Goal: Transaction & Acquisition: Purchase product/service

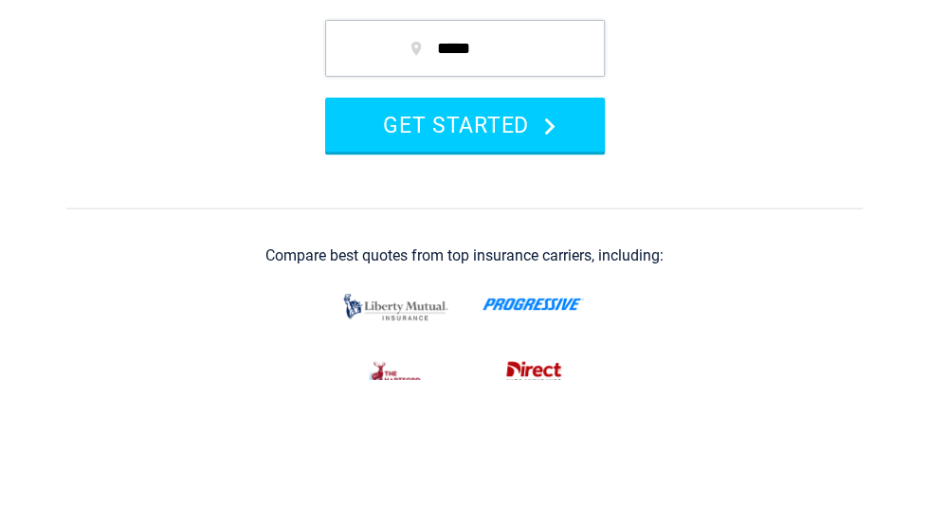
scroll to position [209, 0]
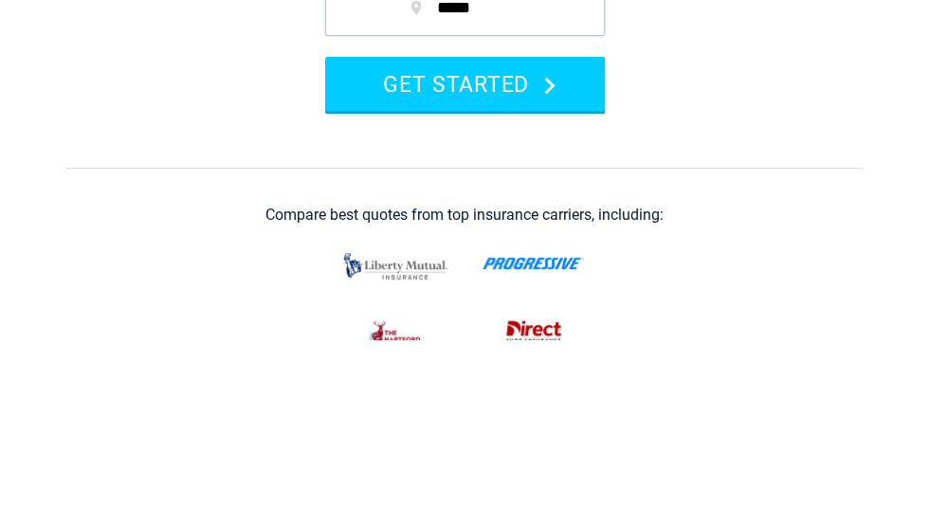
type input "*****"
click at [380, 262] on button "GET STARTED" at bounding box center [465, 252] width 280 height 54
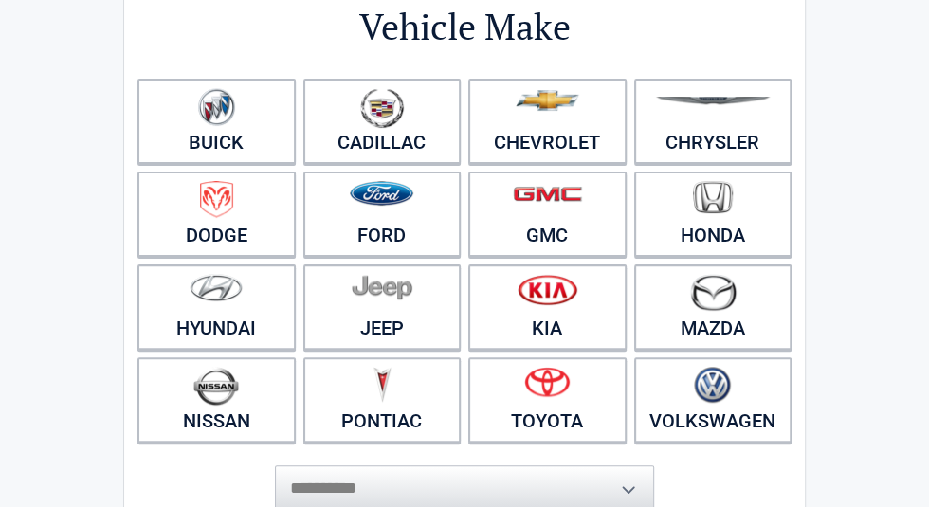
scroll to position [170, 0]
click at [232, 409] on link "Nissan" at bounding box center [216, 399] width 158 height 85
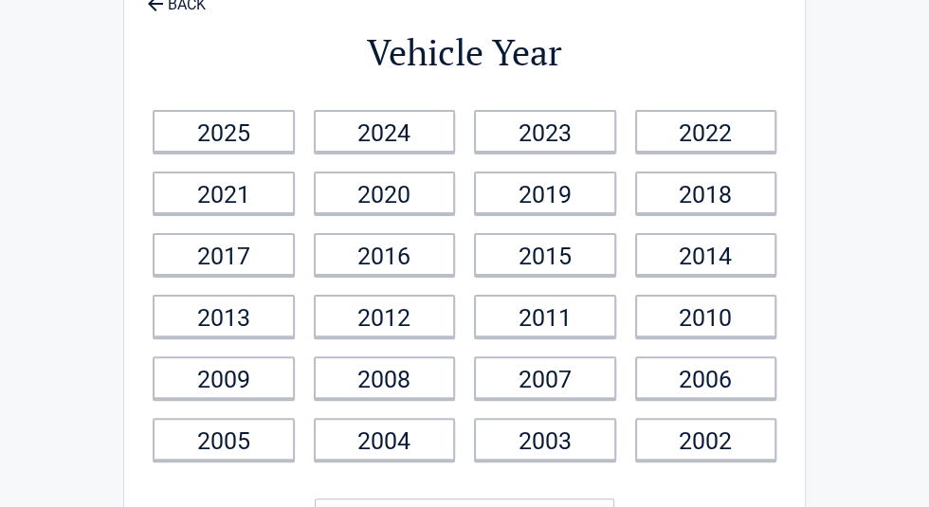
scroll to position [0, 0]
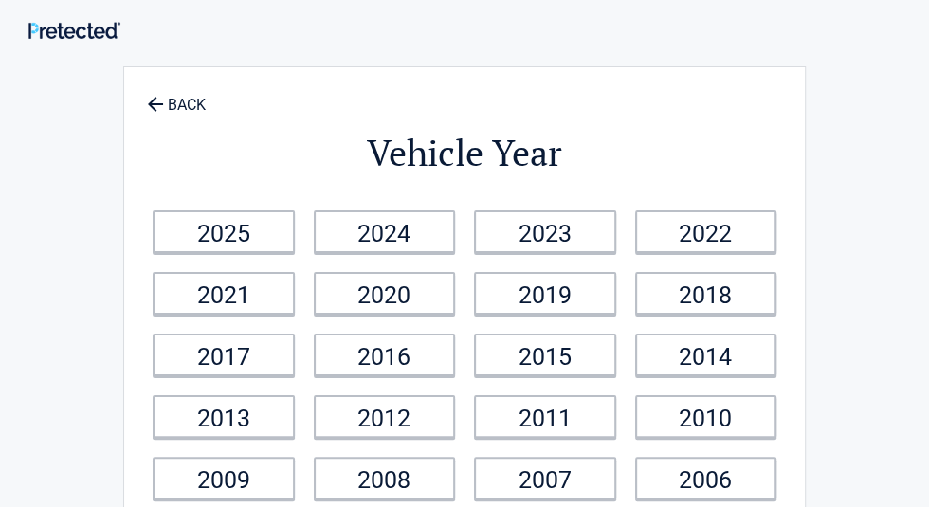
click at [246, 428] on link "2013" at bounding box center [224, 416] width 142 height 43
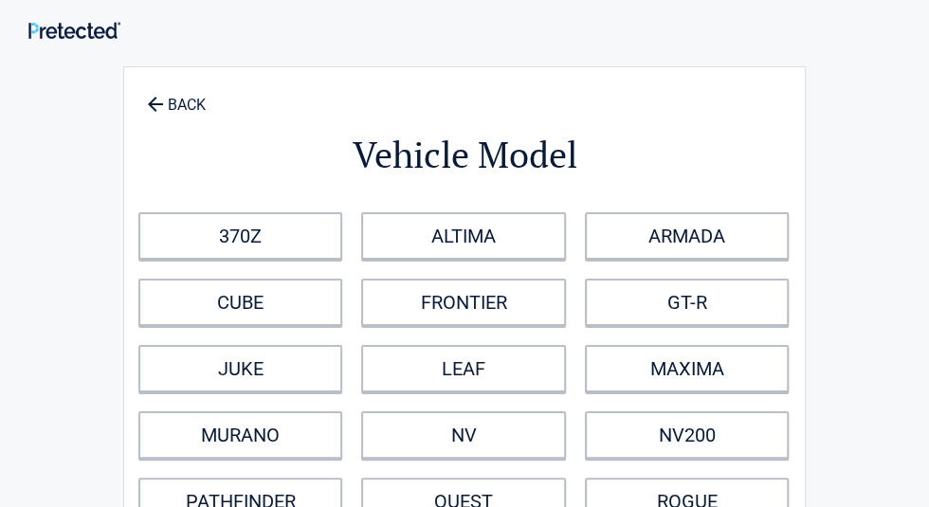
click at [421, 243] on link "ALTIMA" at bounding box center [463, 235] width 204 height 47
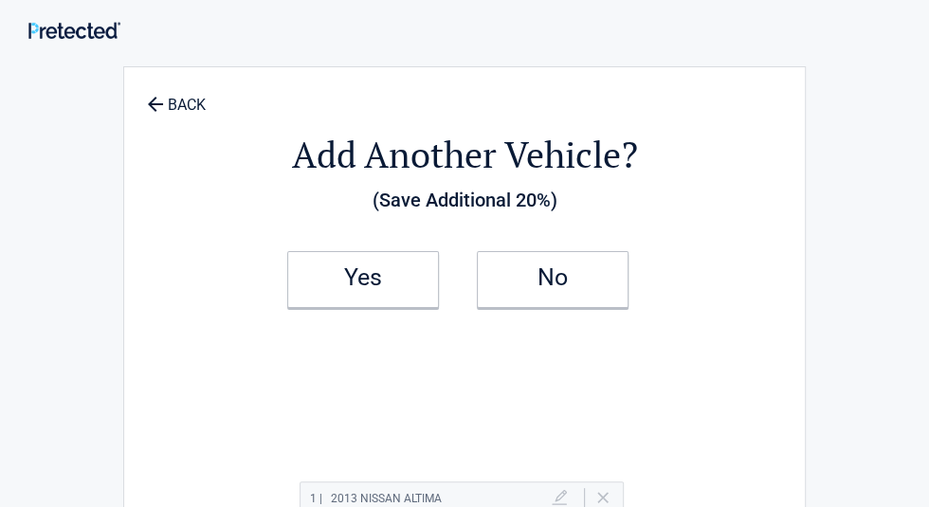
click at [538, 282] on h2 "No" at bounding box center [552, 277] width 112 height 13
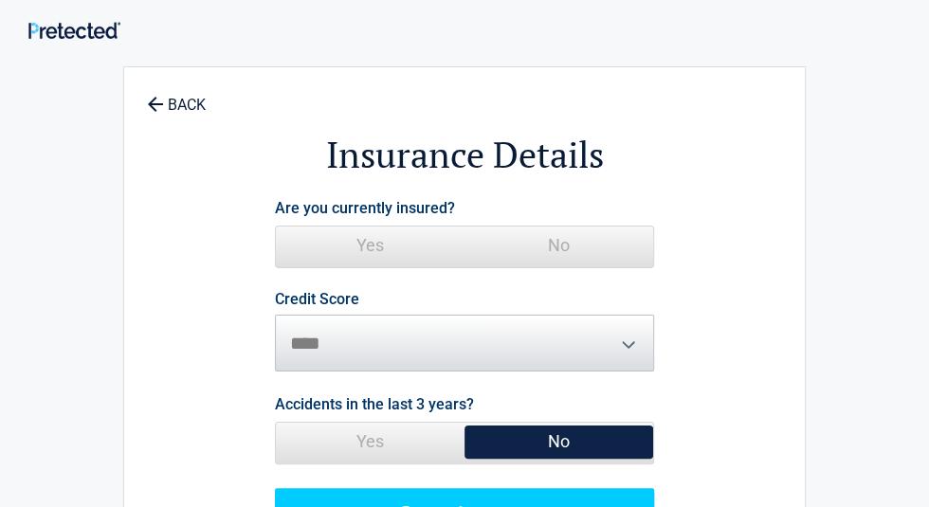
click at [541, 244] on span "No" at bounding box center [558, 245] width 189 height 38
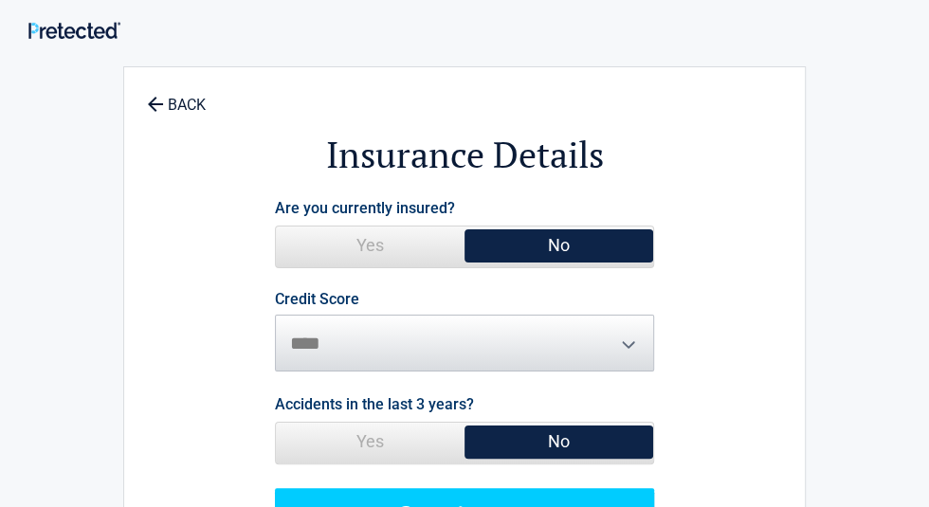
click at [432, 506] on button "Continue" at bounding box center [464, 516] width 379 height 57
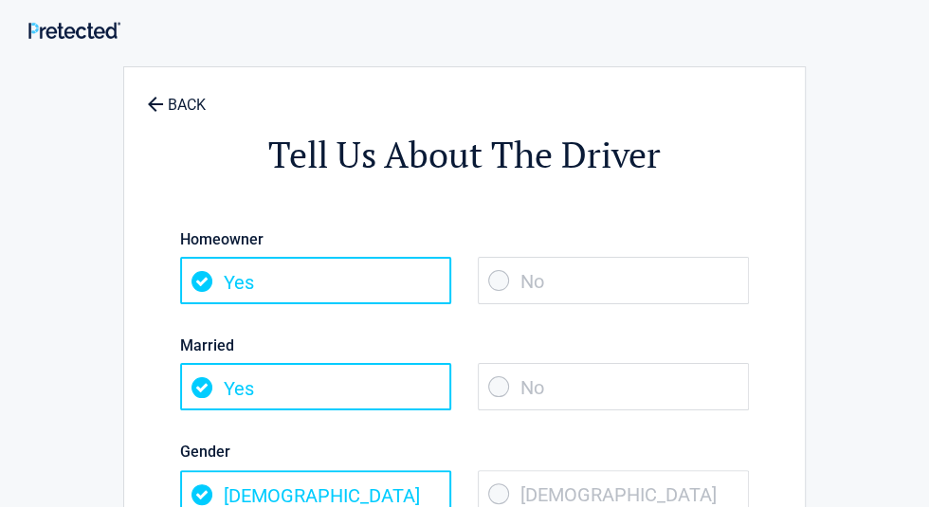
click at [532, 295] on span "No" at bounding box center [613, 280] width 271 height 47
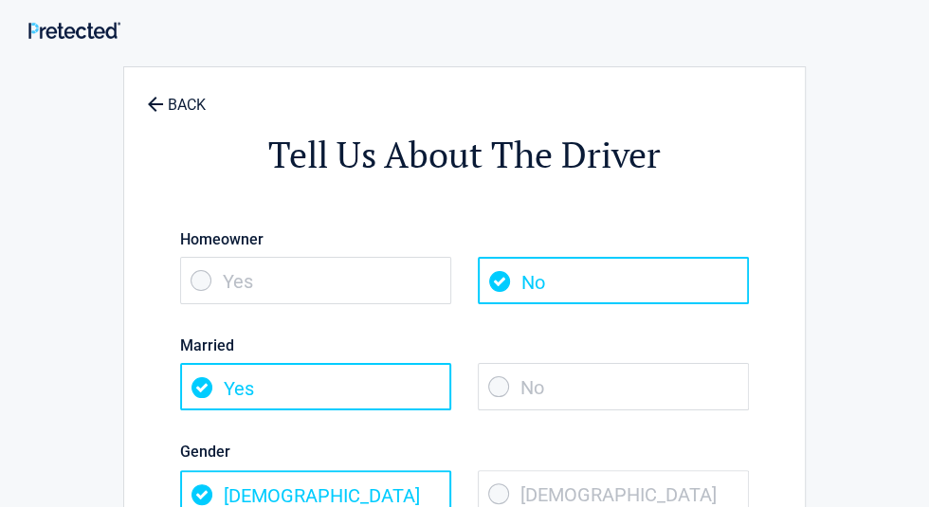
click at [537, 396] on span "No" at bounding box center [613, 386] width 271 height 47
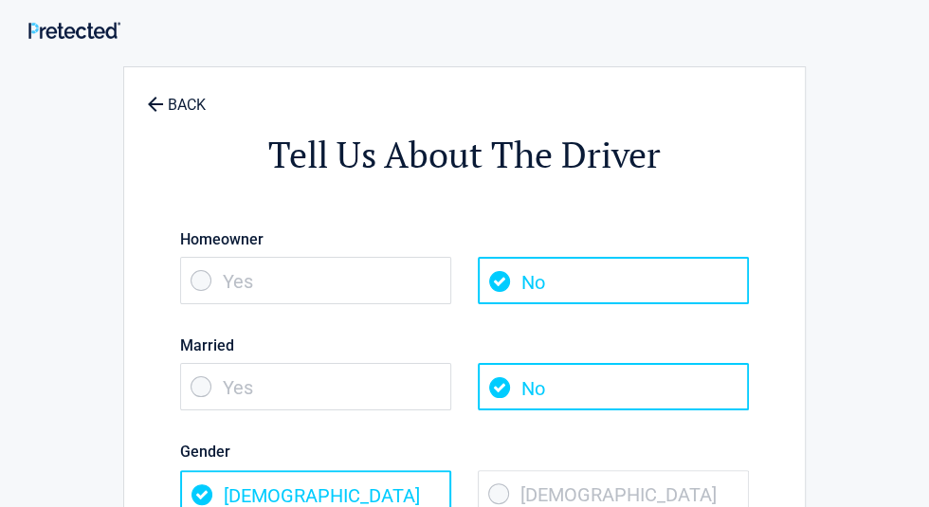
click at [540, 498] on span "Female" at bounding box center [613, 493] width 271 height 47
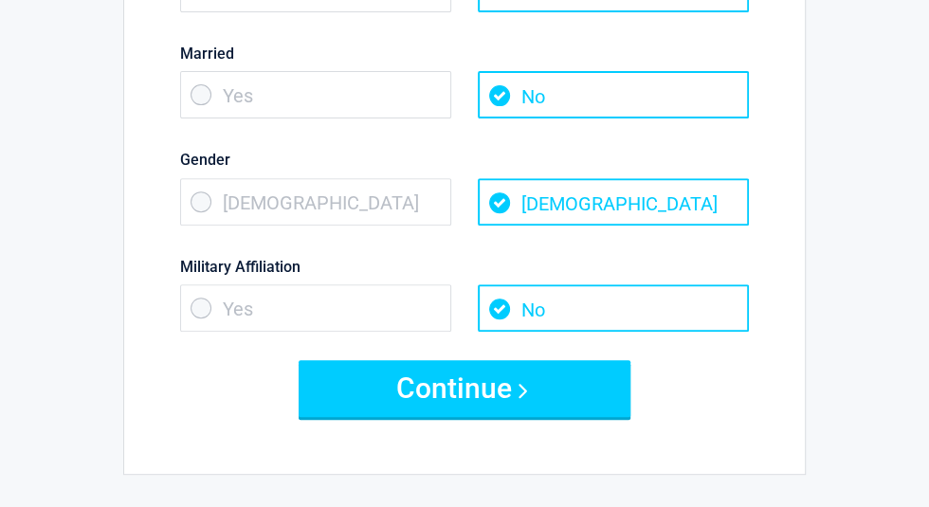
scroll to position [294, 0]
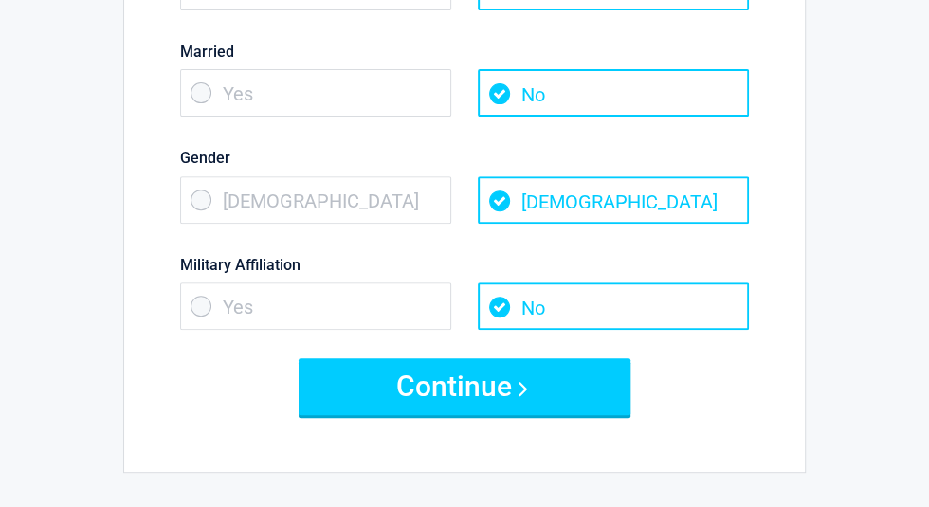
click at [482, 398] on button "Continue" at bounding box center [464, 386] width 332 height 57
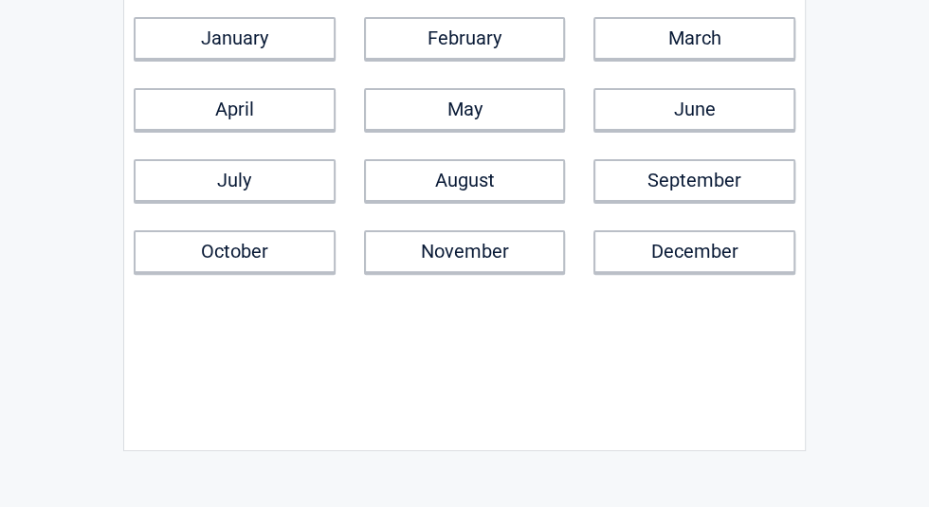
scroll to position [0, 0]
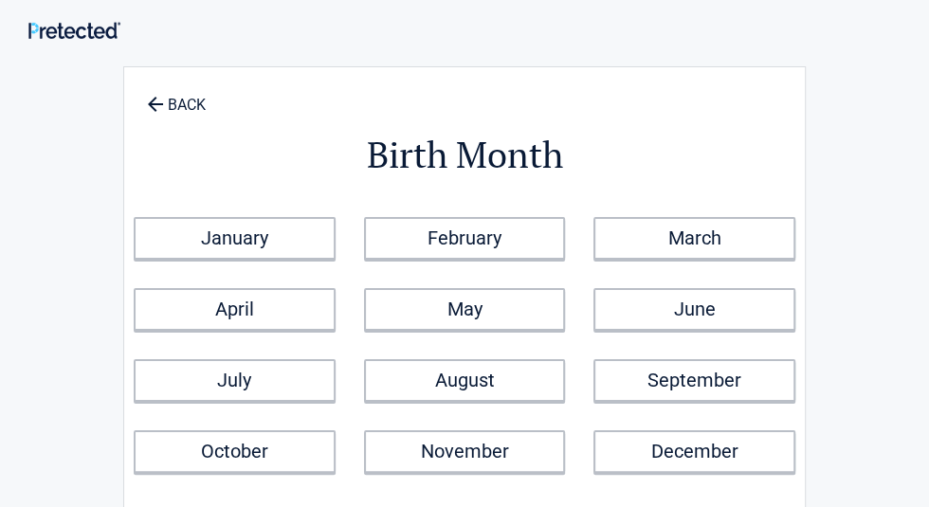
click at [640, 383] on link "September" at bounding box center [694, 380] width 202 height 43
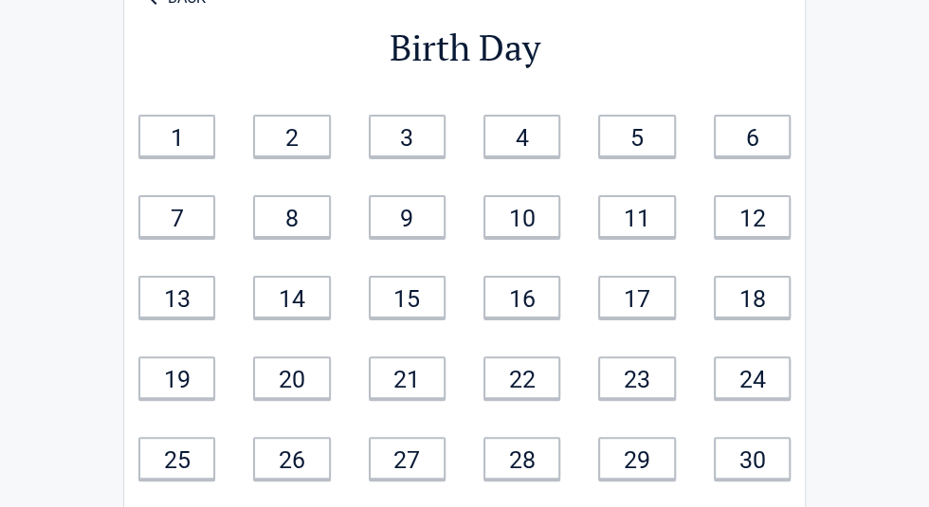
scroll to position [117, 0]
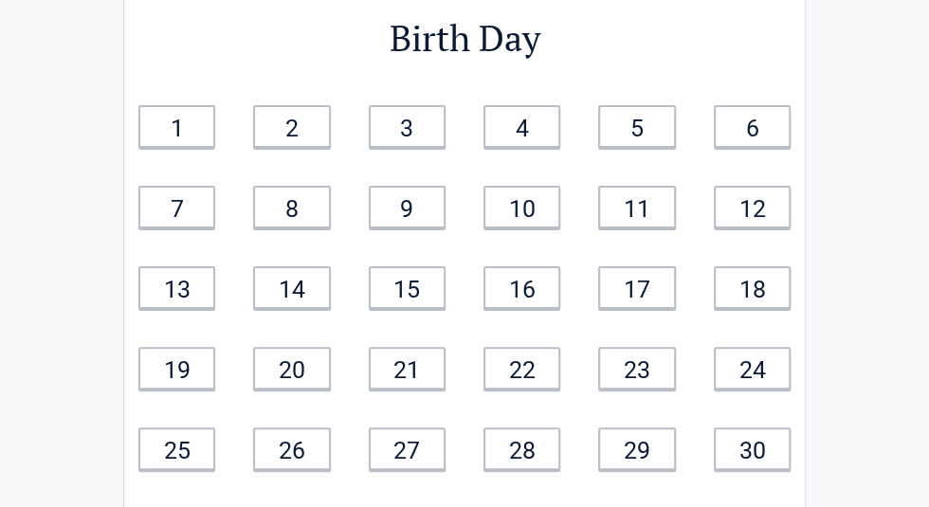
click at [629, 462] on link "29" at bounding box center [636, 448] width 77 height 43
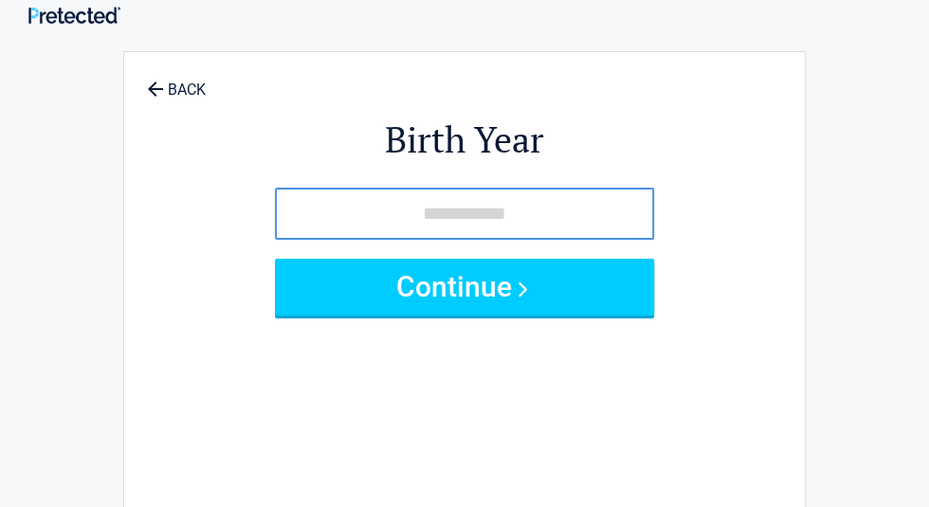
scroll to position [0, 0]
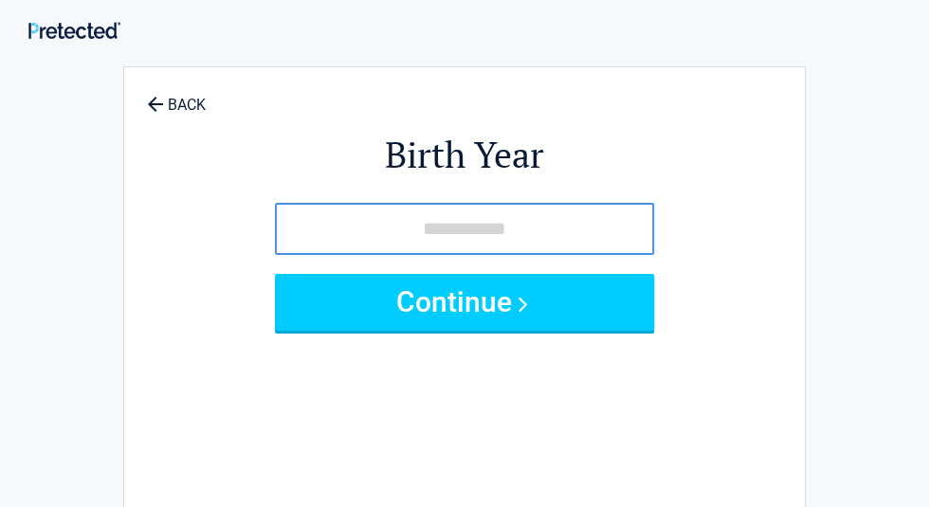
click at [328, 232] on input "tel" at bounding box center [464, 229] width 379 height 52
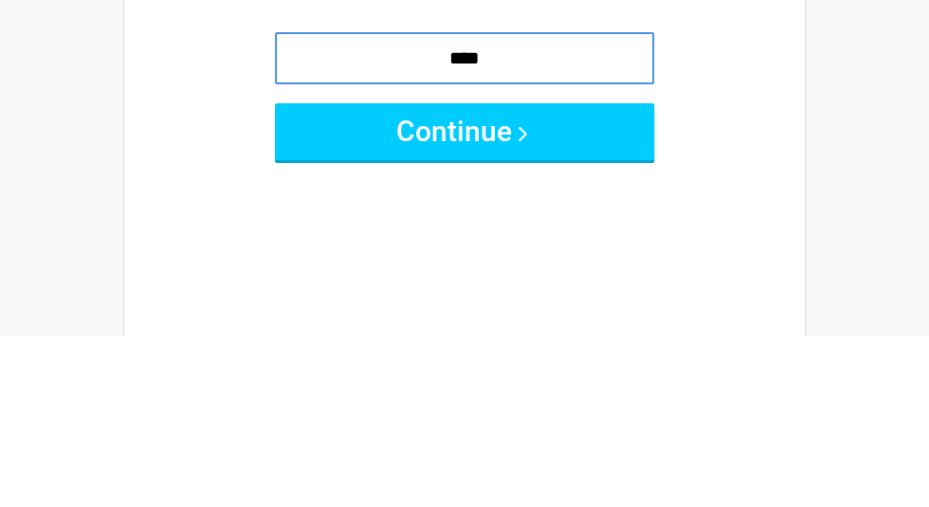
type input "****"
click at [348, 307] on button "Continue" at bounding box center [464, 302] width 379 height 57
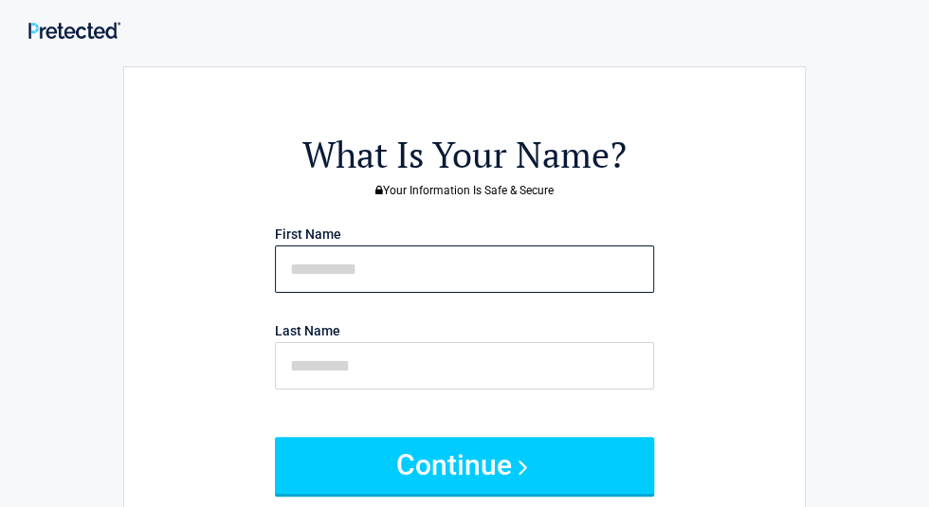
click at [337, 267] on input "text" at bounding box center [464, 268] width 379 height 47
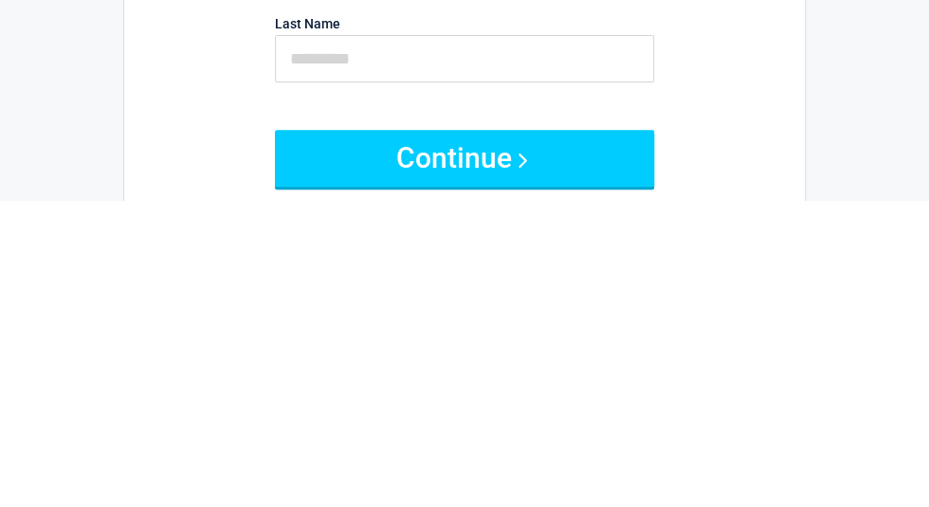
type input "*****"
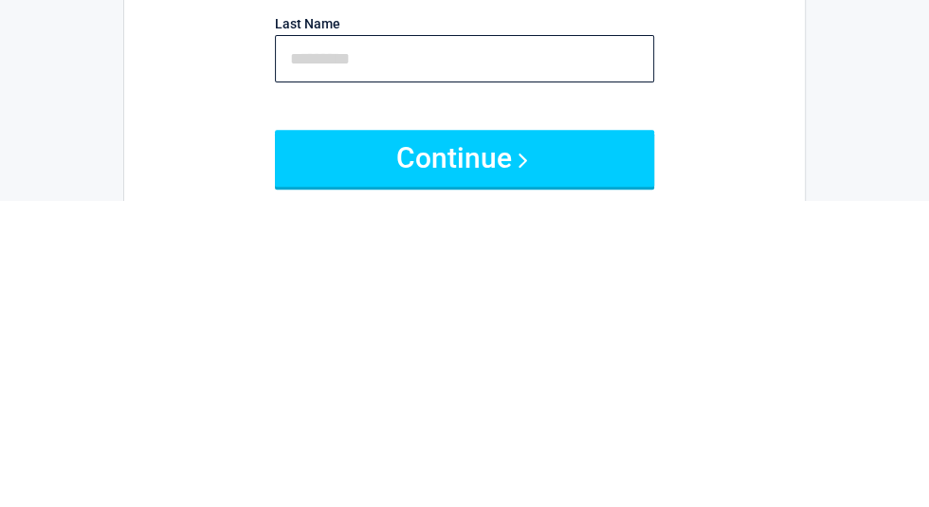
click at [316, 359] on input "text" at bounding box center [464, 365] width 379 height 47
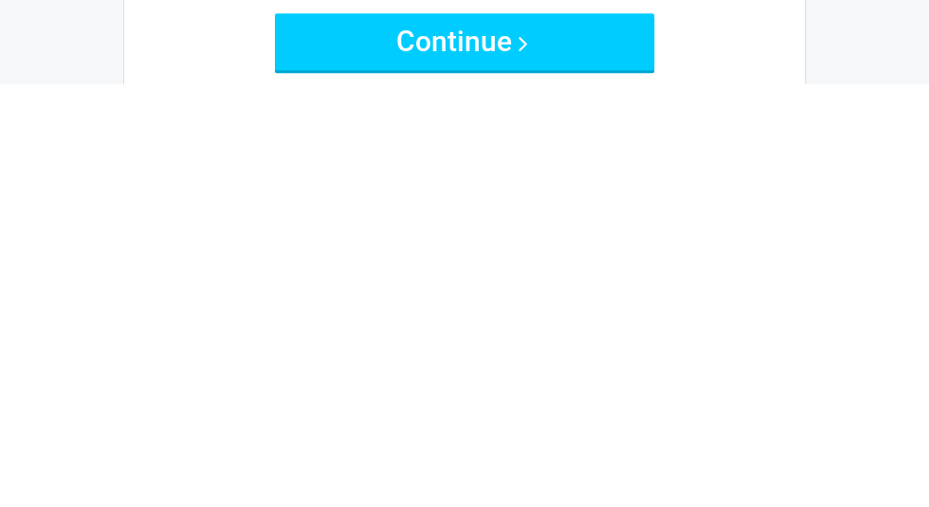
type input "********"
click at [307, 467] on button "Continue" at bounding box center [464, 465] width 379 height 57
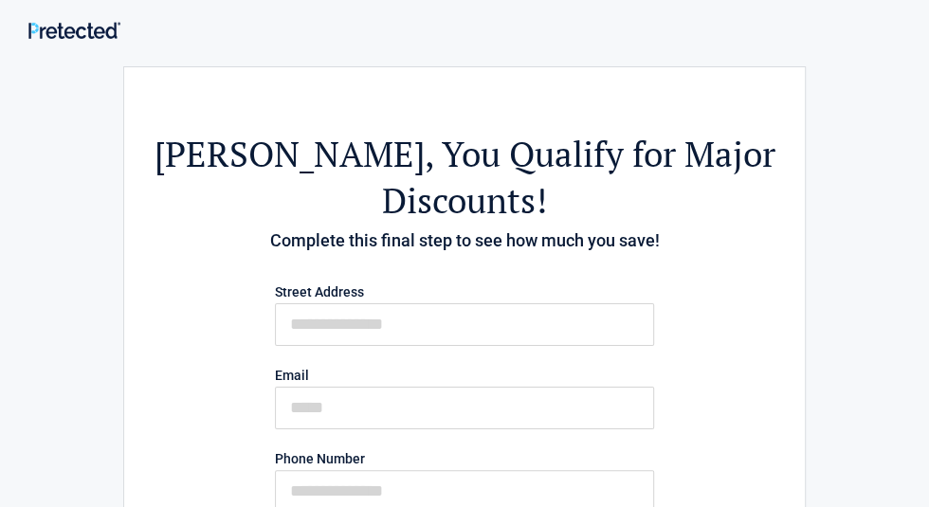
scroll to position [33, 0]
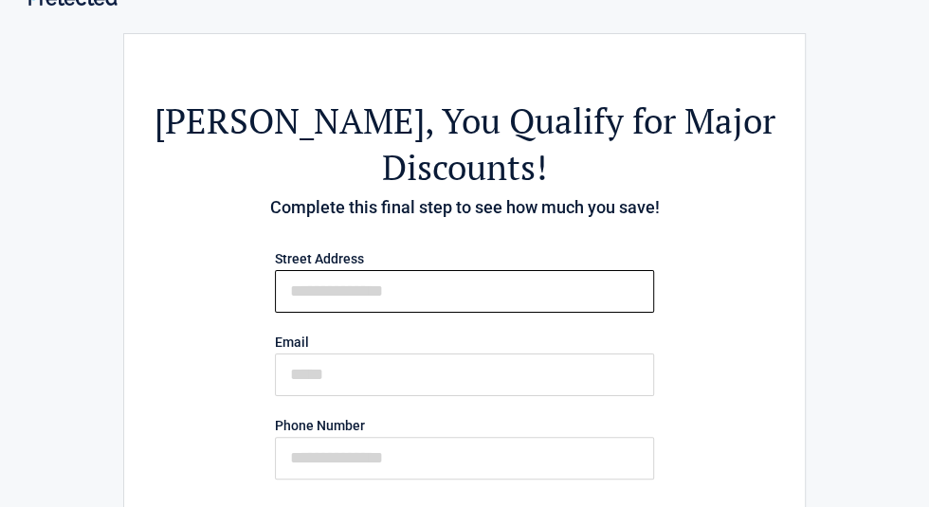
click at [321, 270] on input "First Name" at bounding box center [464, 291] width 379 height 43
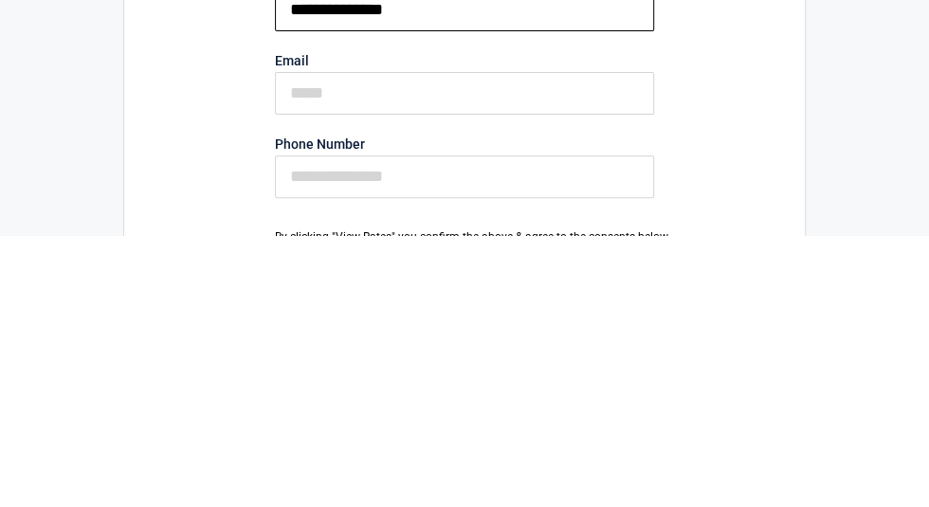
scroll to position [44, 0]
type input "**********"
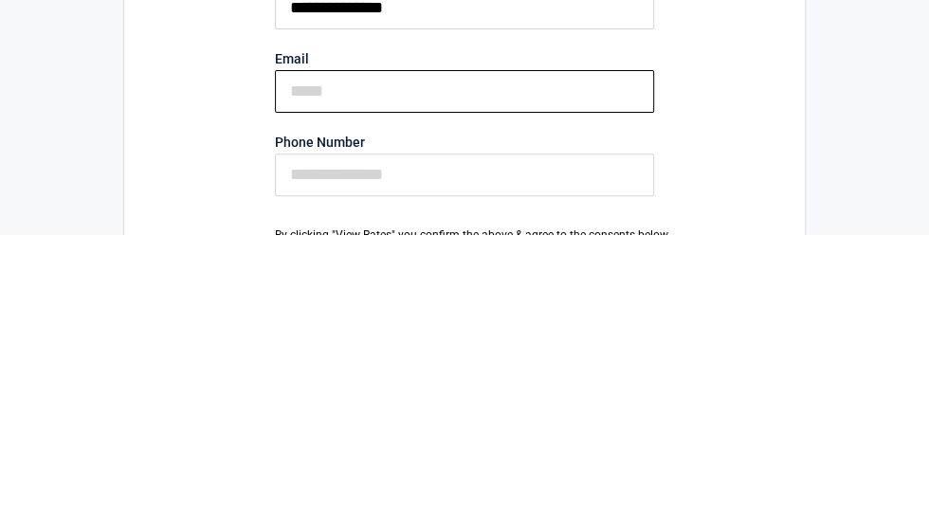
click at [302, 343] on input "Email" at bounding box center [464, 364] width 379 height 43
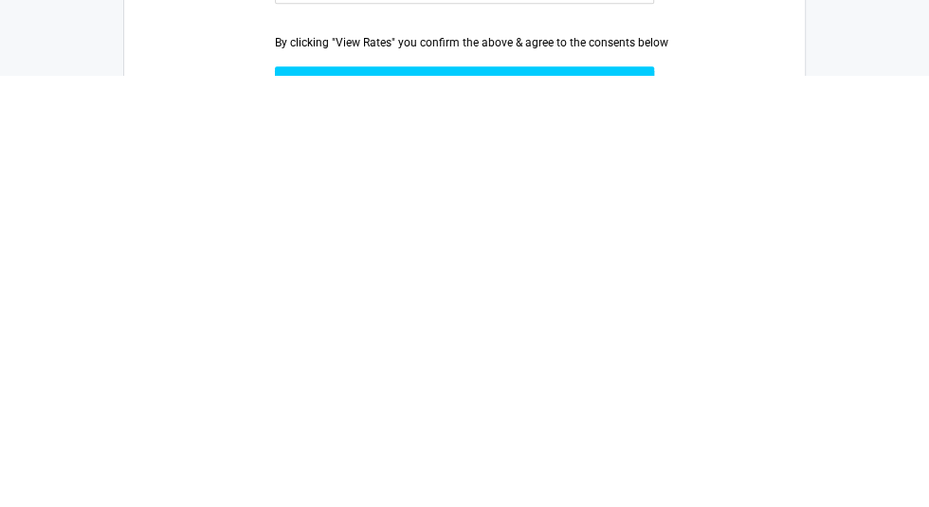
scroll to position [86, 0]
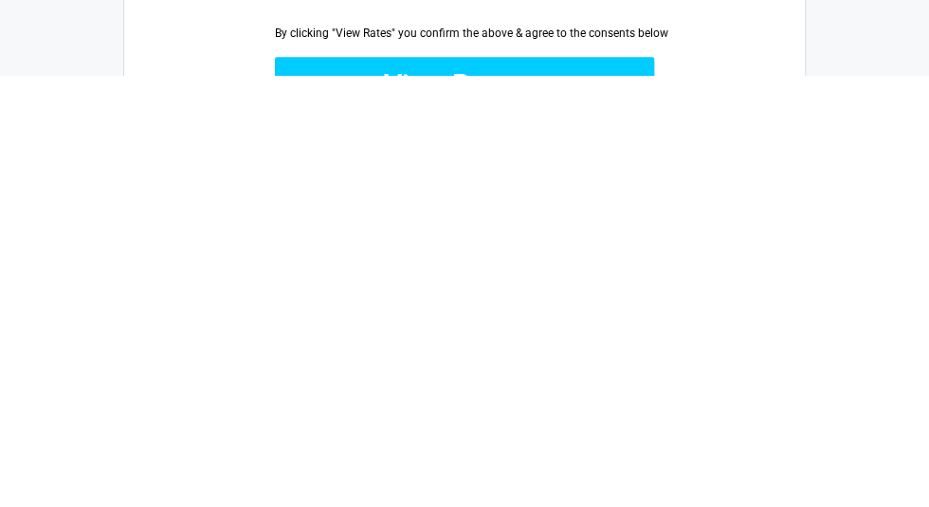
type input "**********"
click at [343, 489] on button "View Rates" at bounding box center [464, 517] width 379 height 57
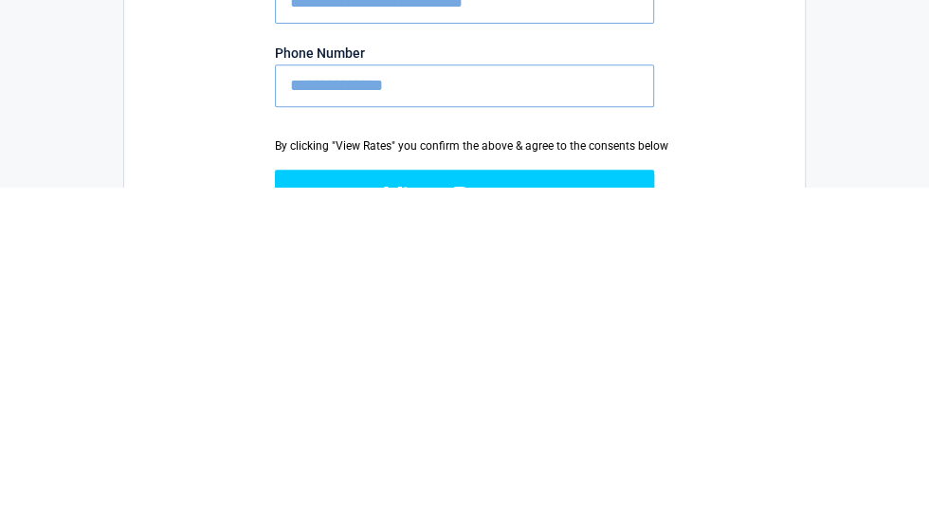
type input "**********"
click at [275, 489] on button "View Rates" at bounding box center [464, 517] width 379 height 57
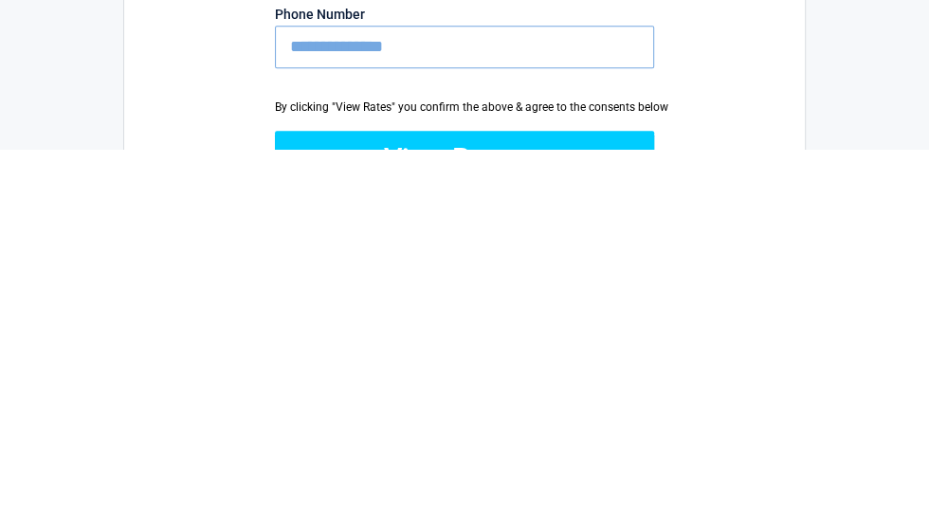
scroll to position [126, 0]
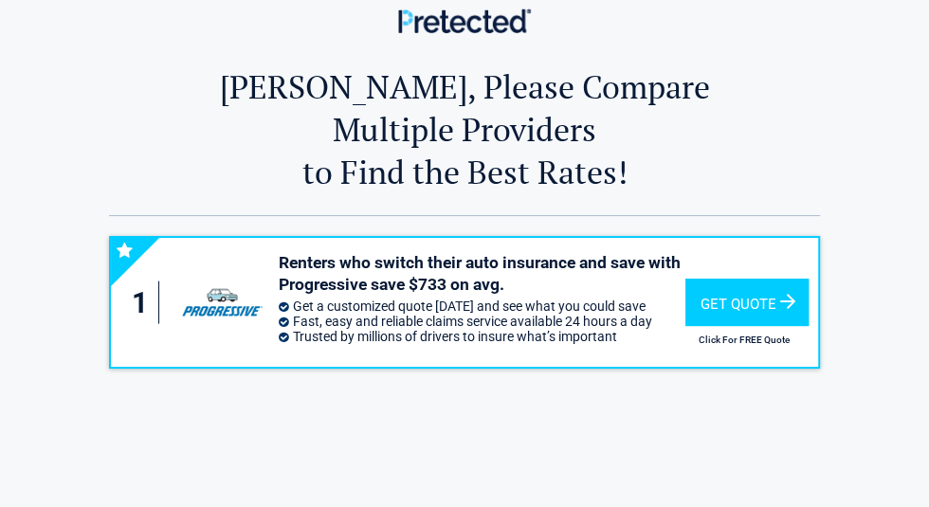
click at [743, 279] on div "Get Quote" at bounding box center [746, 302] width 123 height 47
